Goal: Ask a question

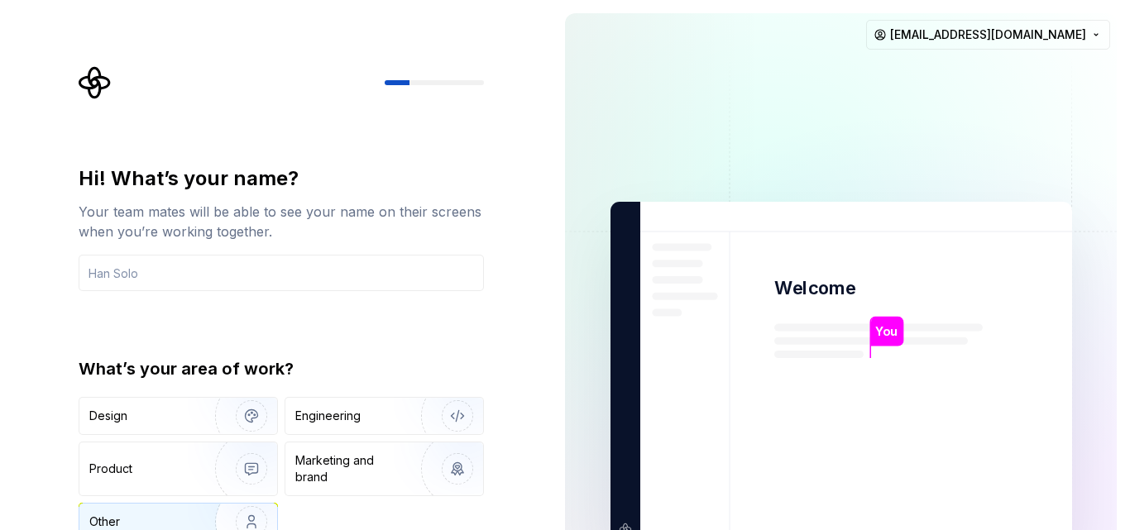
click at [139, 508] on div "Other" at bounding box center [178, 522] width 198 height 36
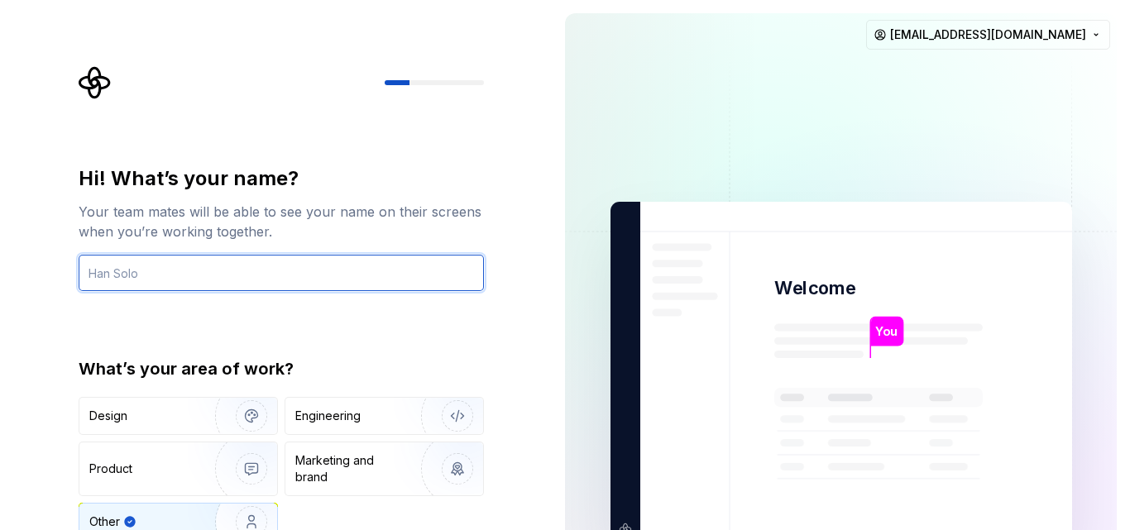
click at [183, 270] on input "text" at bounding box center [281, 273] width 405 height 36
type input "SREE"
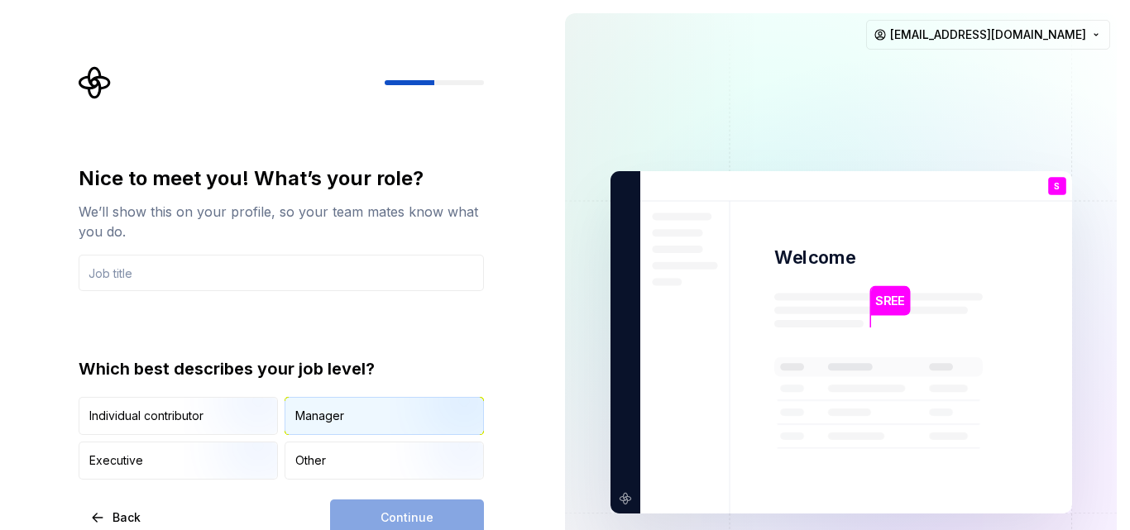
click at [322, 424] on div "Manager" at bounding box center [319, 416] width 49 height 17
click at [367, 514] on div "Continue" at bounding box center [407, 518] width 154 height 36
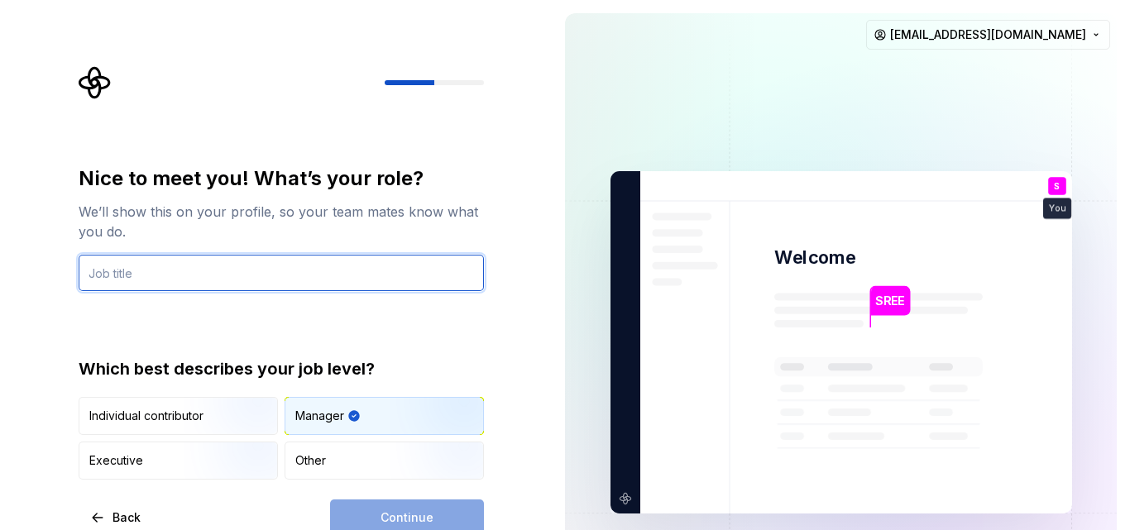
click at [153, 268] on input "text" at bounding box center [281, 273] width 405 height 36
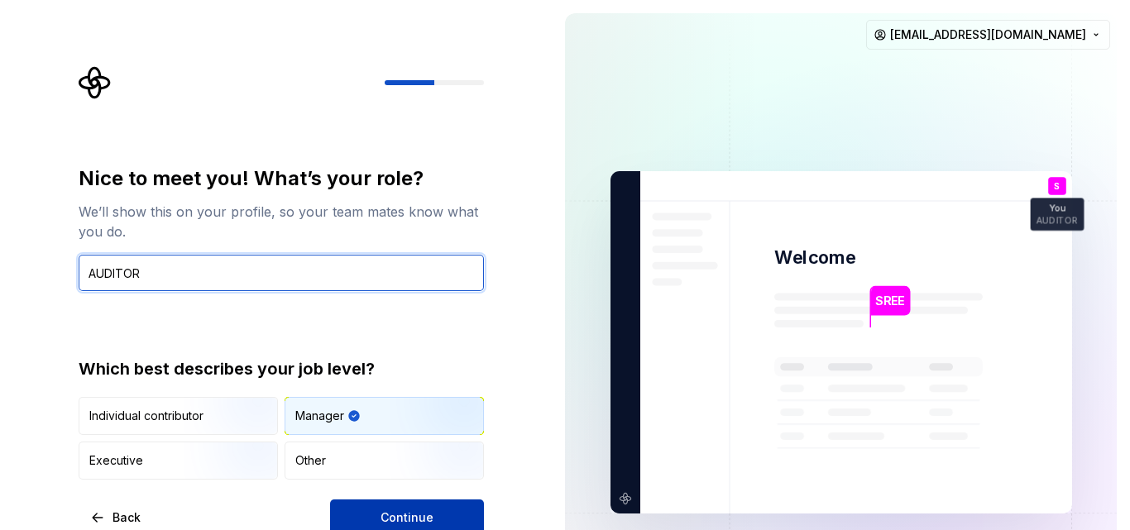
type input "AUDITOR"
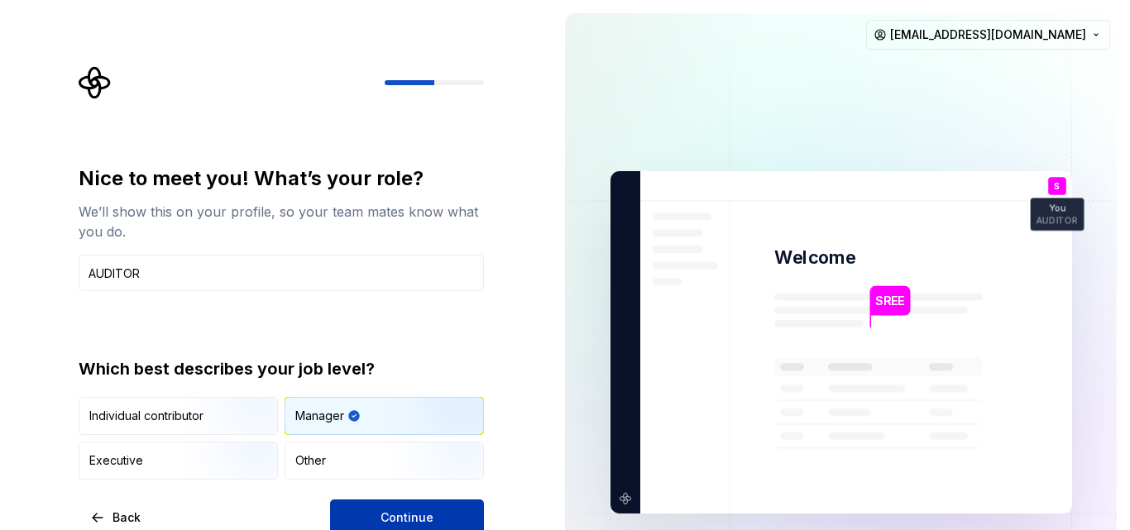
click at [410, 510] on span "Continue" at bounding box center [407, 518] width 53 height 17
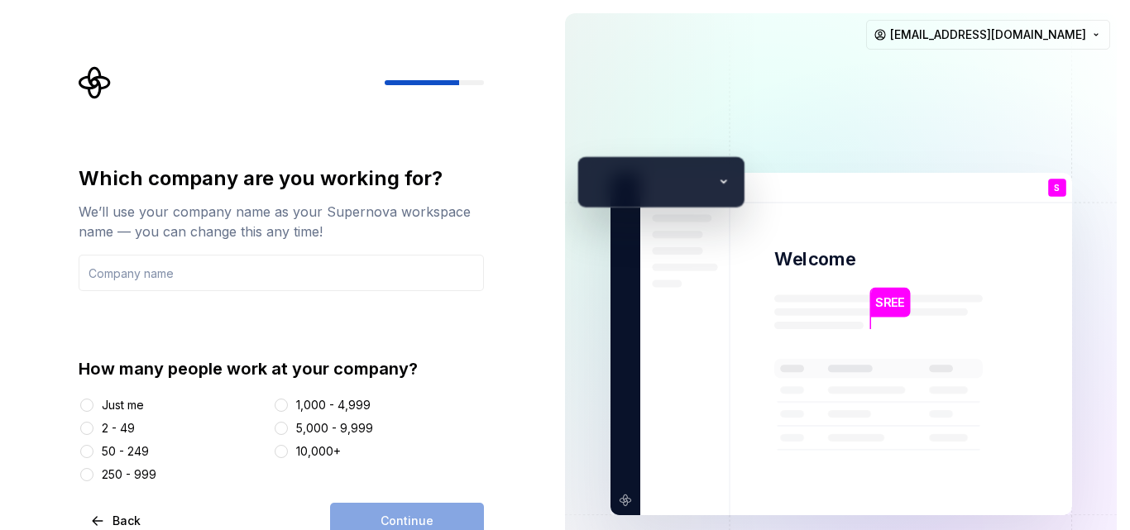
click at [118, 427] on div "2 - 49" at bounding box center [118, 428] width 33 height 17
click at [93, 427] on button "2 - 49" at bounding box center [86, 428] width 13 height 13
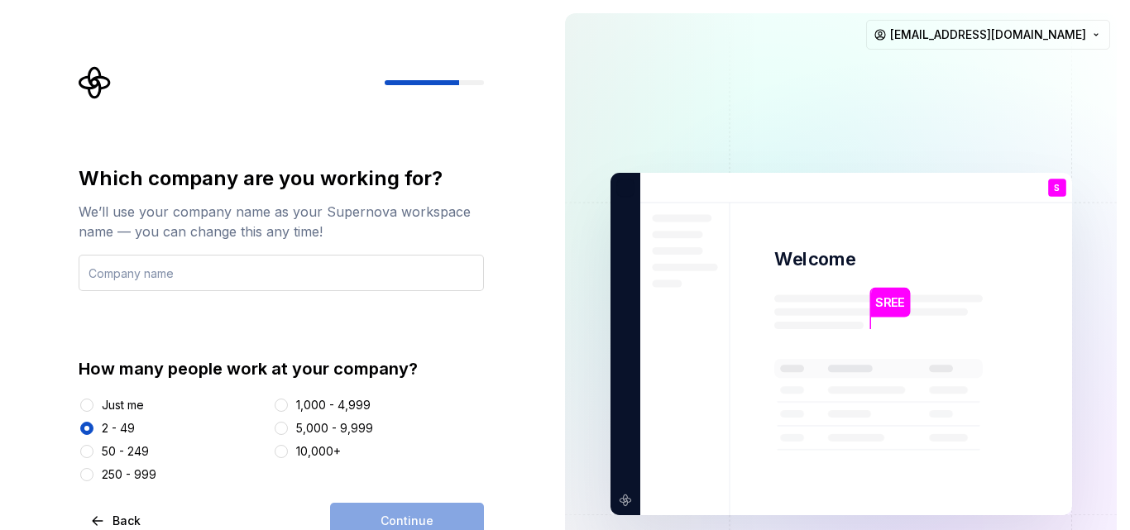
click at [158, 280] on input "text" at bounding box center [281, 273] width 405 height 36
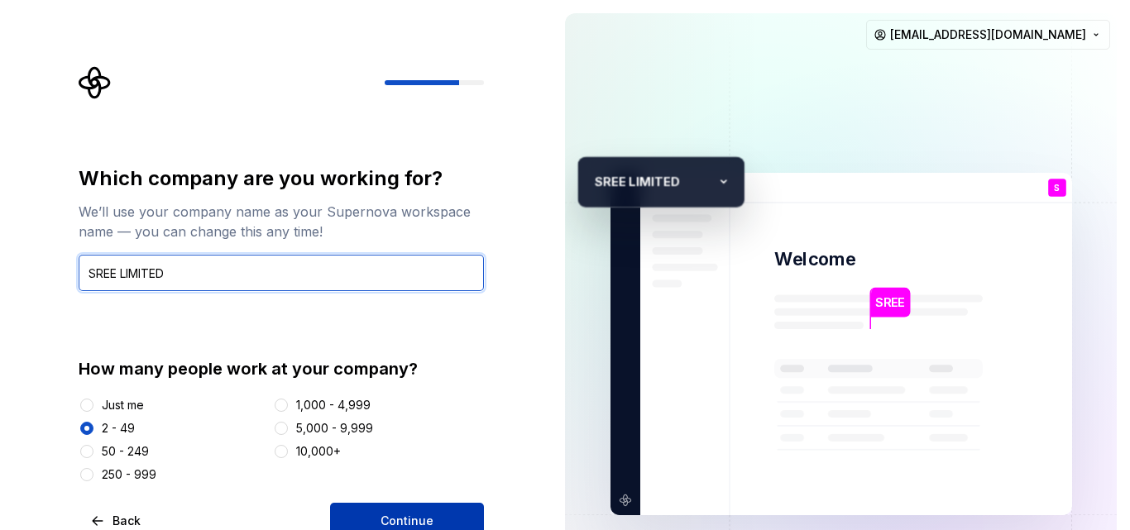
type input "SREE LIMITED"
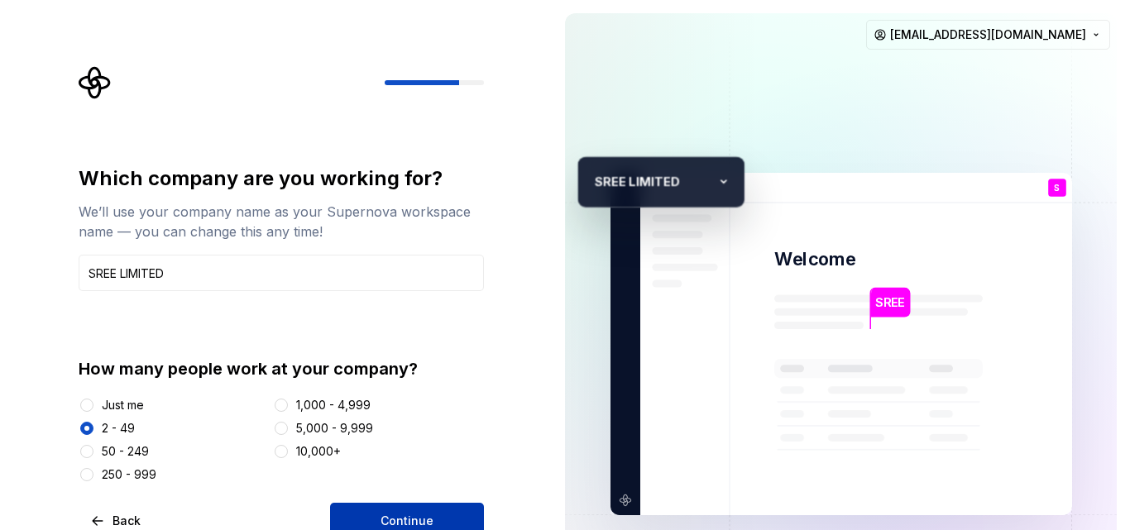
click at [402, 516] on span "Continue" at bounding box center [407, 521] width 53 height 17
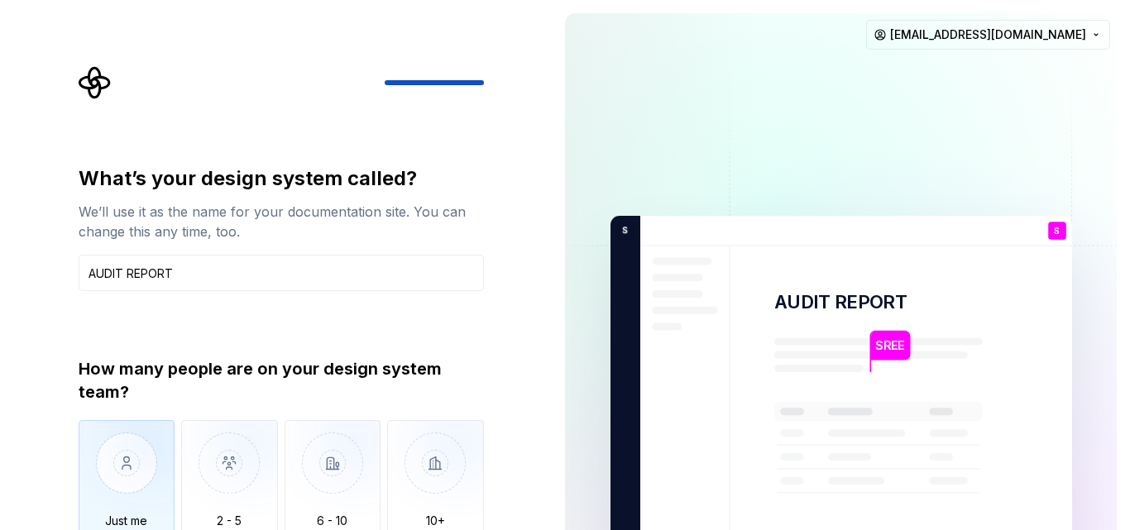
type input "AUDIT REPORT"
click at [138, 488] on img "button" at bounding box center [127, 475] width 97 height 111
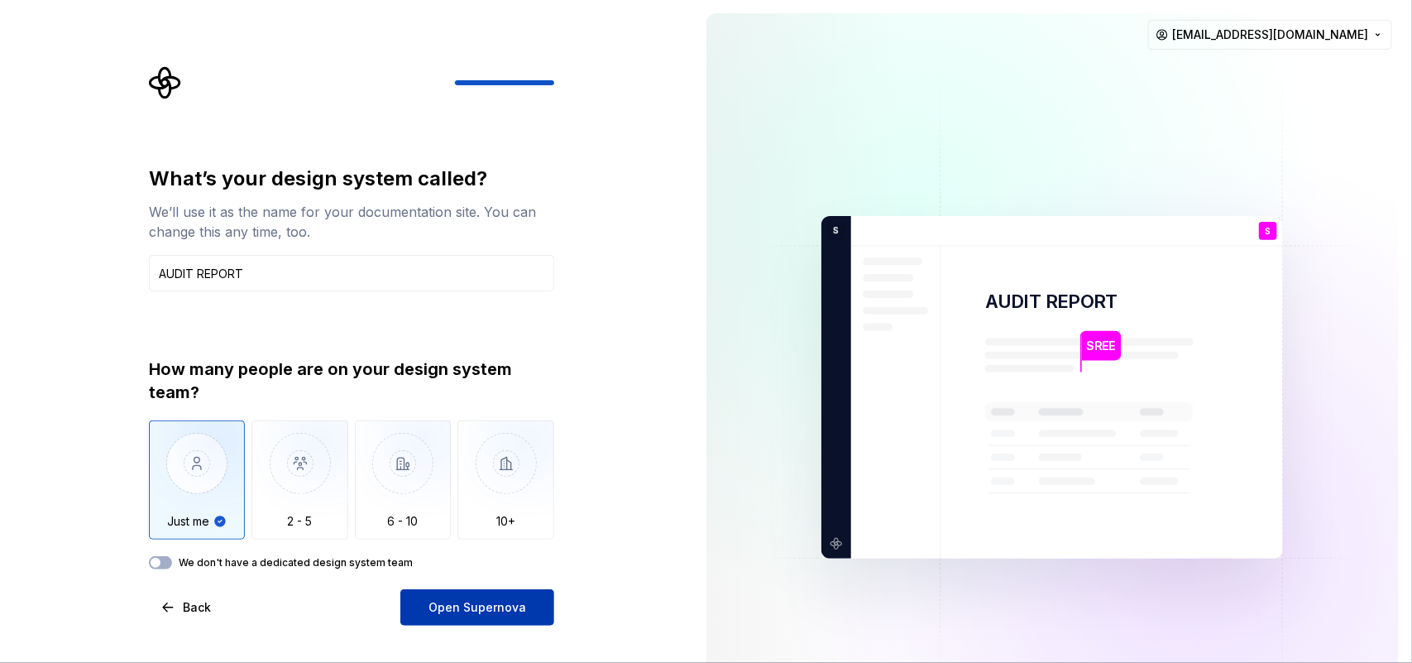
drag, startPoint x: 1056, startPoint y: 1, endPoint x: 452, endPoint y: 609, distance: 857.6
click at [452, 529] on span "Open Supernova" at bounding box center [478, 607] width 98 height 17
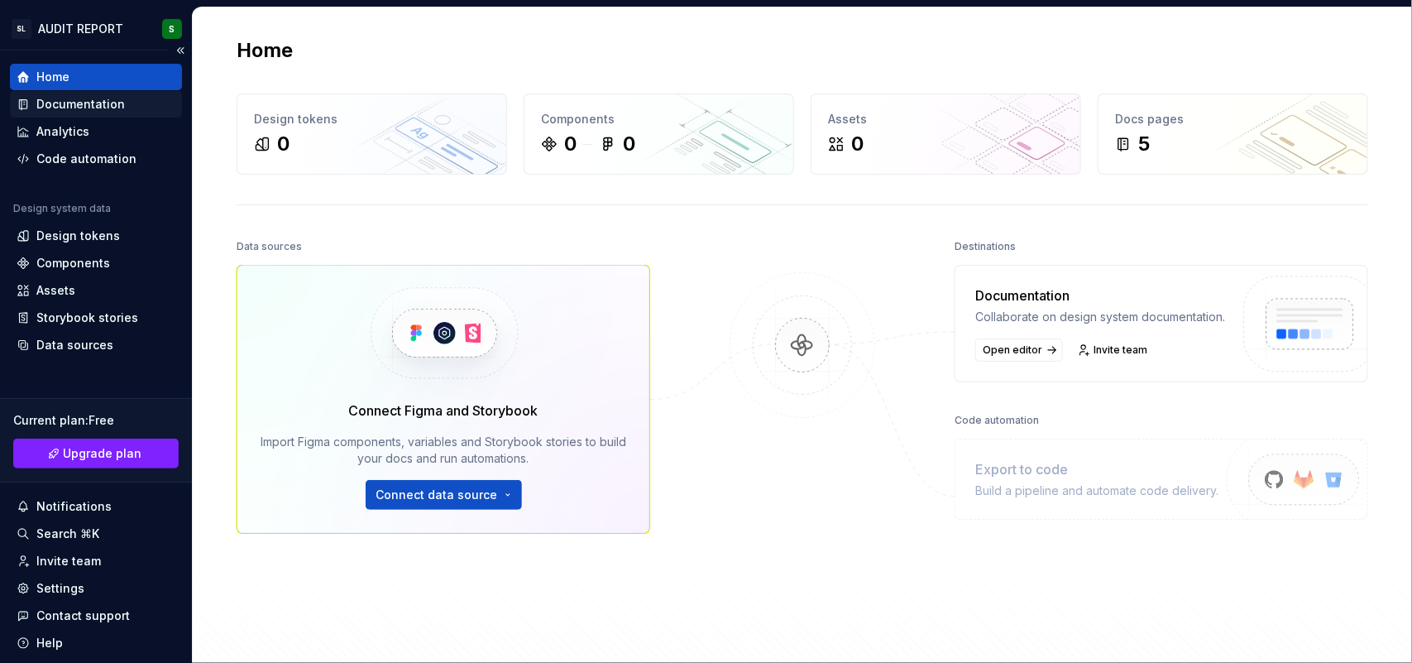
click at [112, 102] on div "Documentation" at bounding box center [80, 104] width 89 height 17
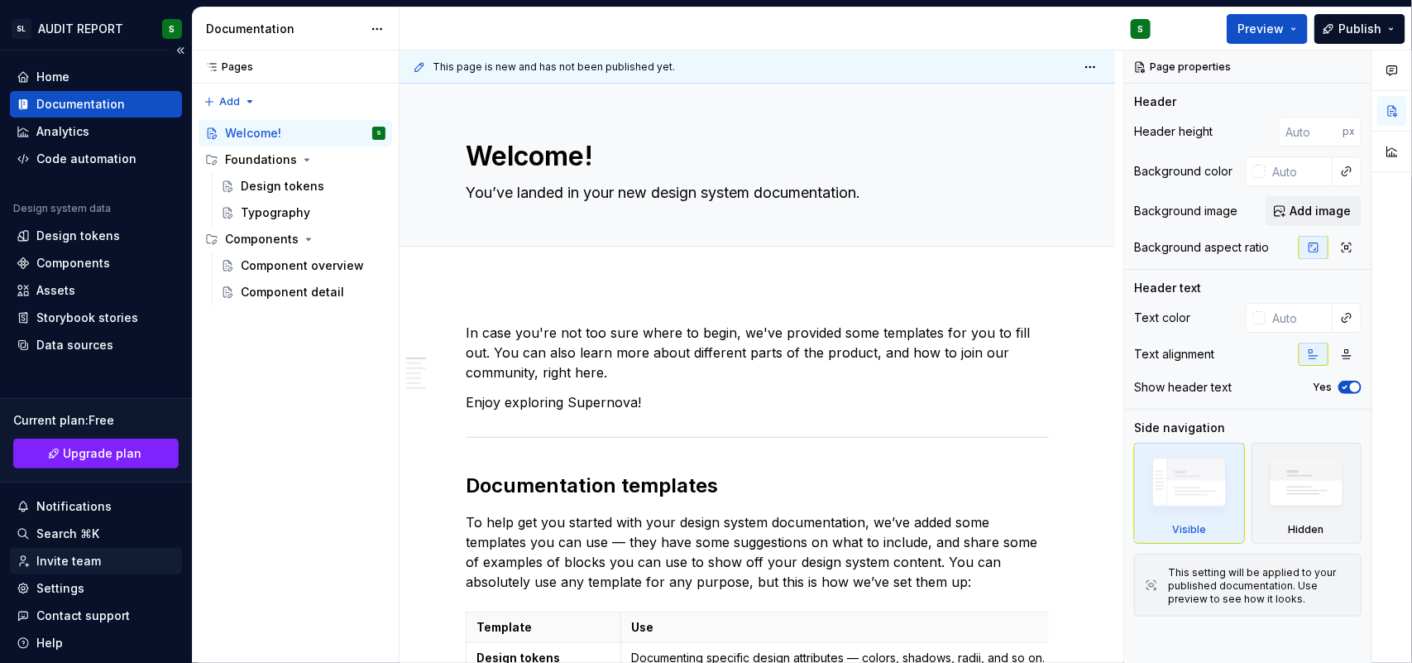
scroll to position [50, 0]
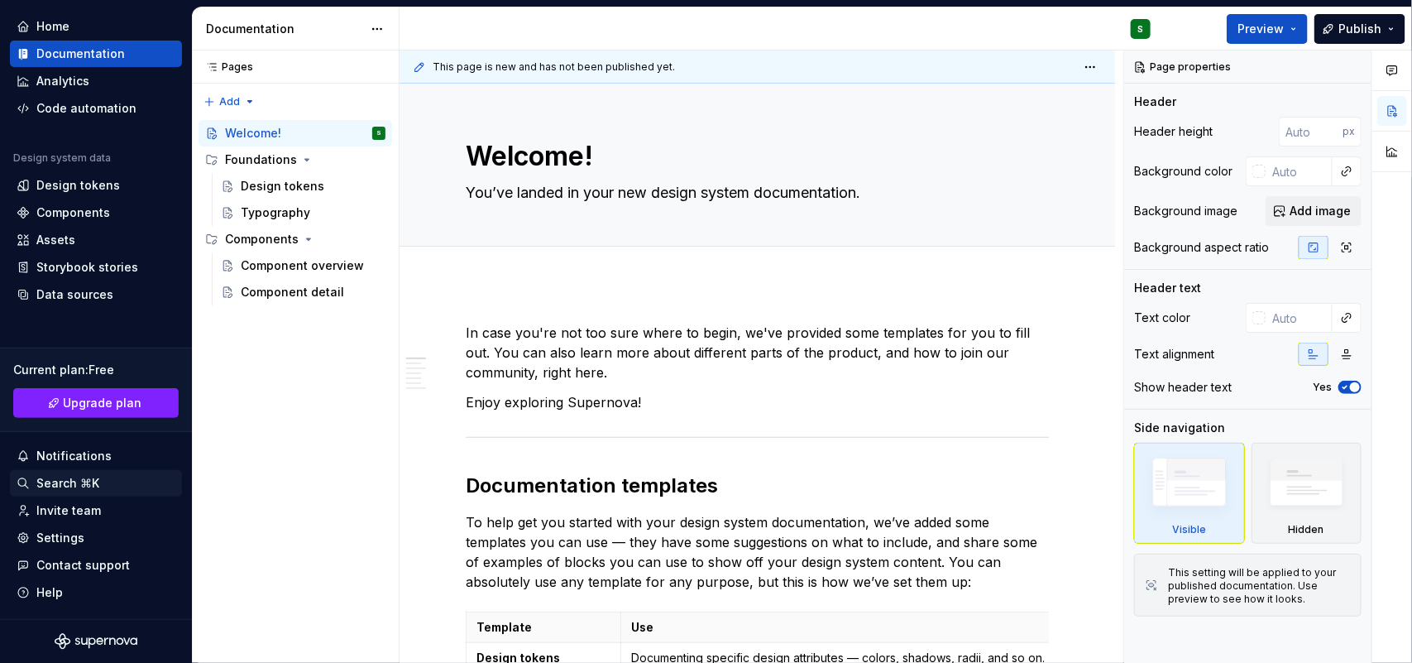
click at [55, 481] on div "Search ⌘K" at bounding box center [67, 483] width 63 height 17
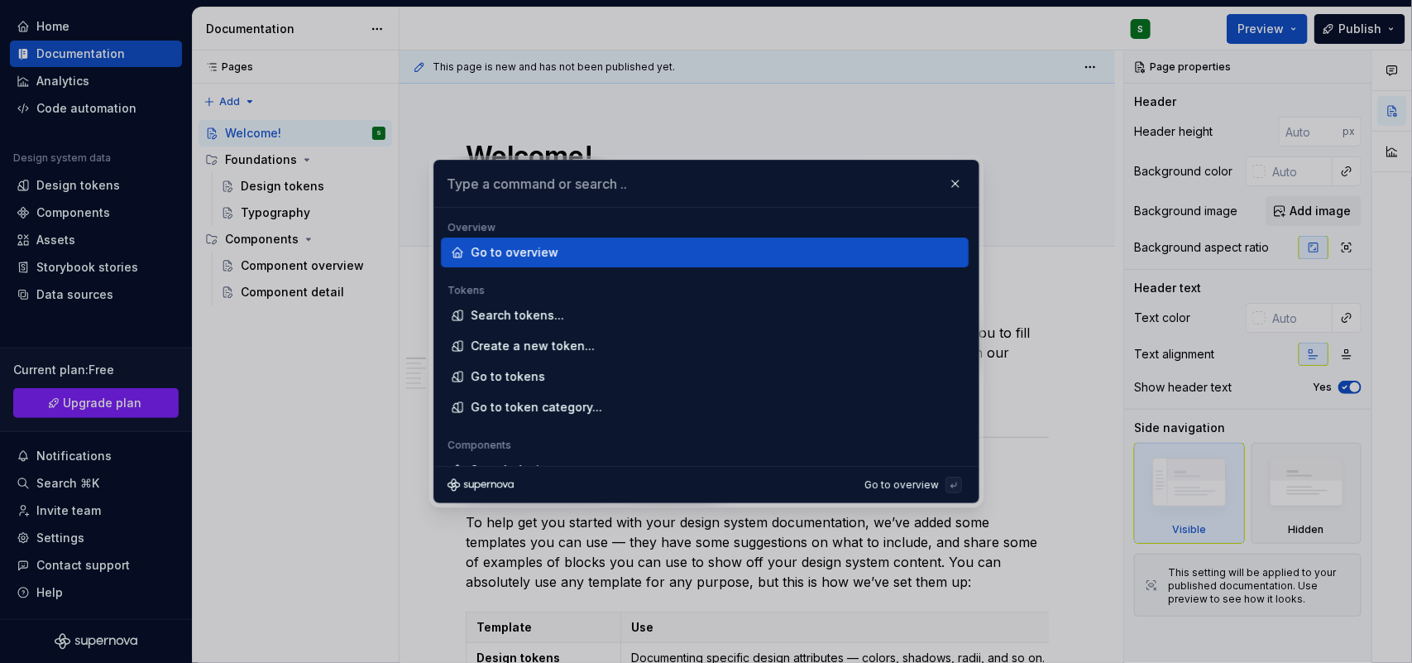
type textarea "*"
click at [659, 186] on input "text" at bounding box center [706, 183] width 544 height 46
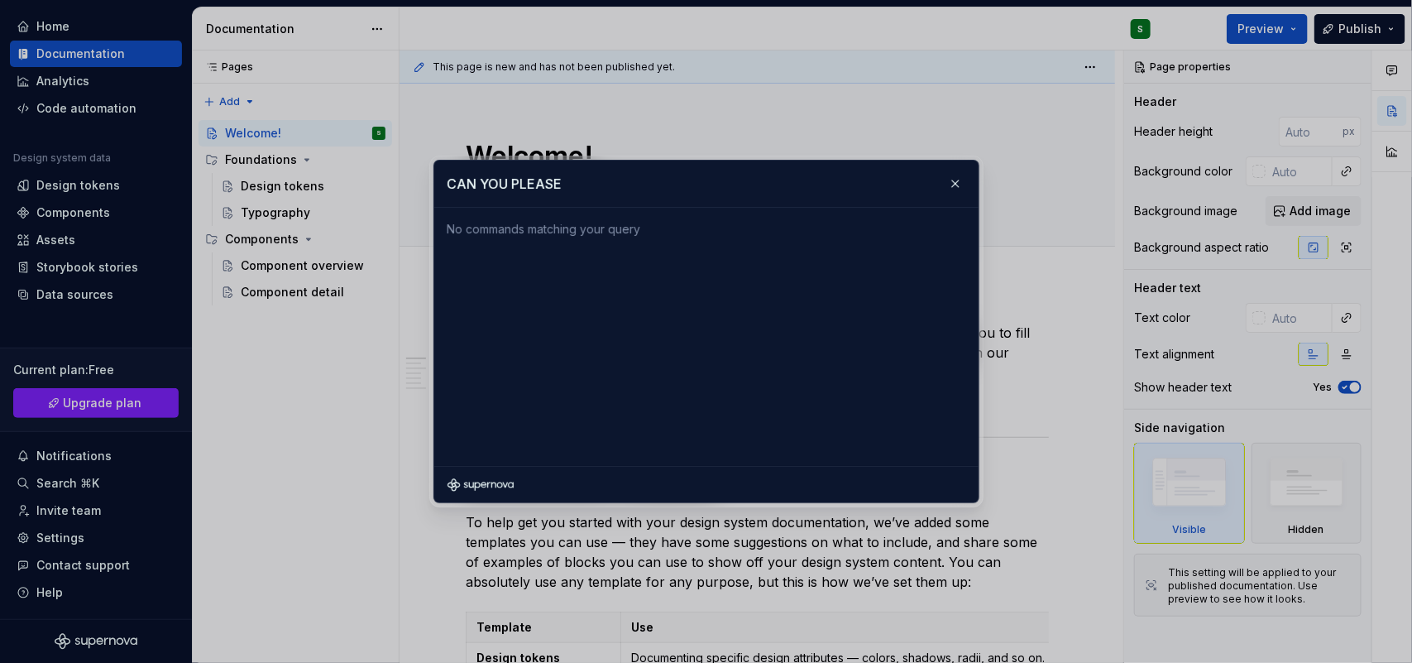
type input "CAN YOU PLEASE"
click at [953, 180] on button "button" at bounding box center [955, 183] width 23 height 23
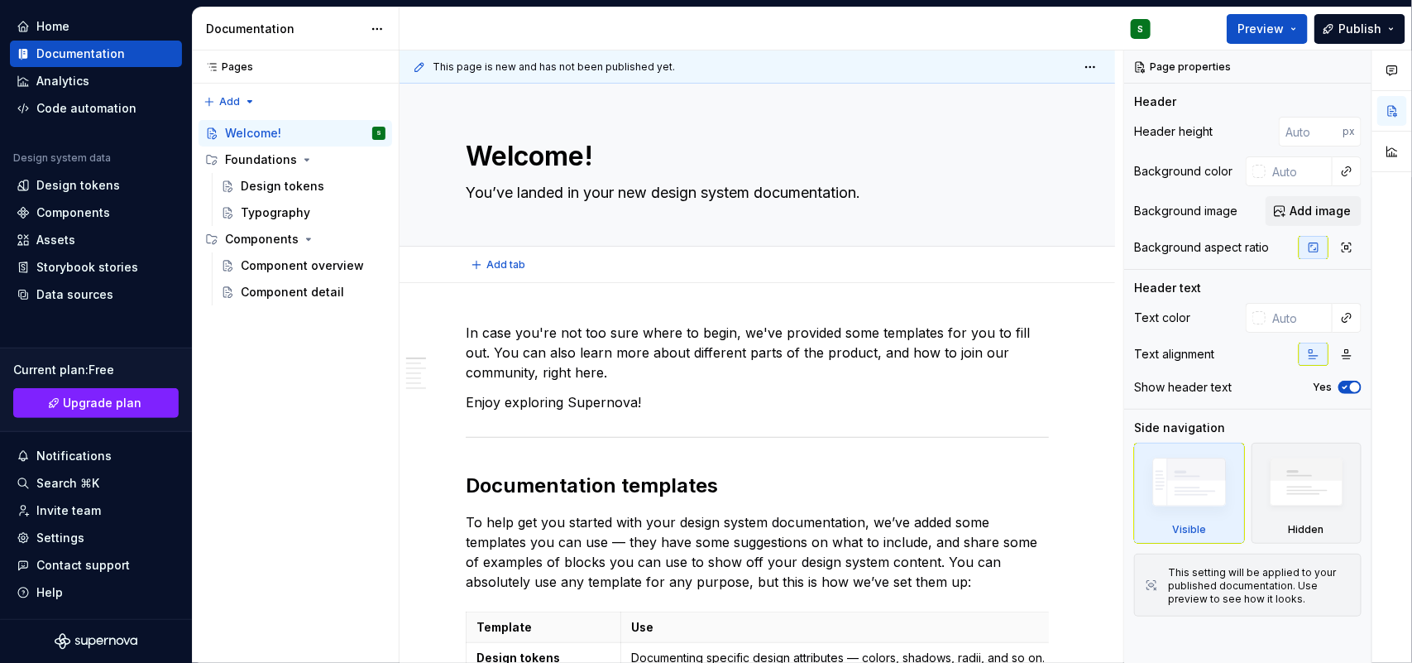
type textarea "*"
